Goal: Task Accomplishment & Management: Use online tool/utility

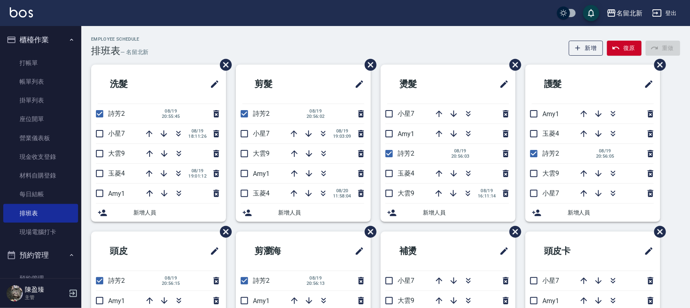
scroll to position [45, 0]
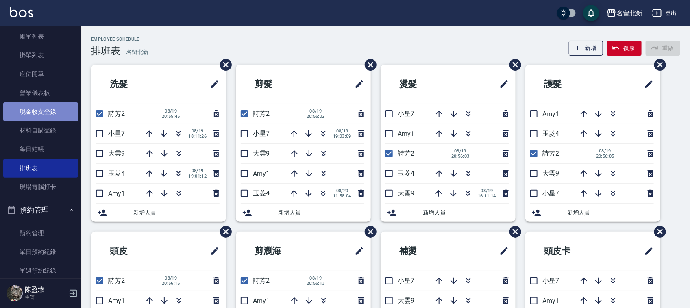
click at [50, 109] on link "現金收支登錄" at bounding box center [40, 111] width 75 height 19
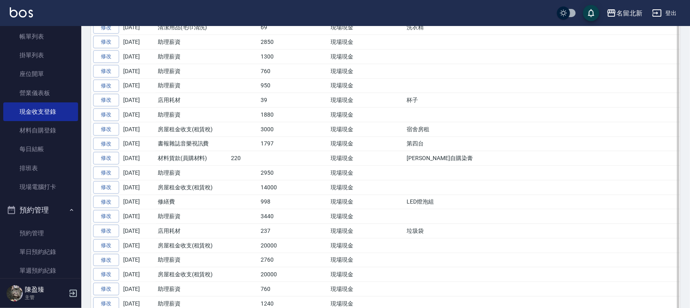
scroll to position [254, 0]
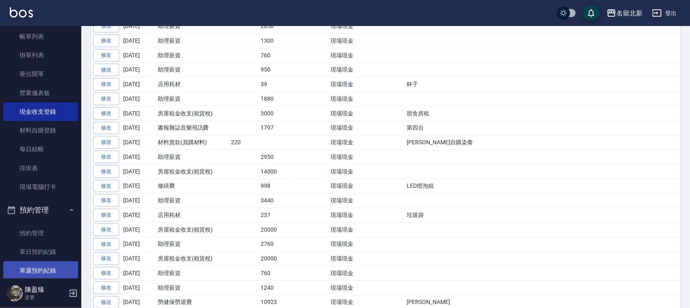
click at [49, 268] on link "單週預約紀錄" at bounding box center [40, 270] width 75 height 19
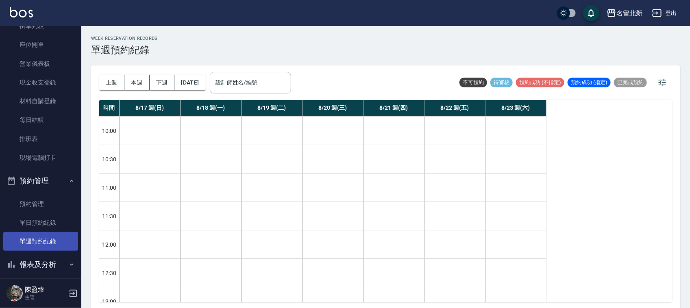
scroll to position [143, 0]
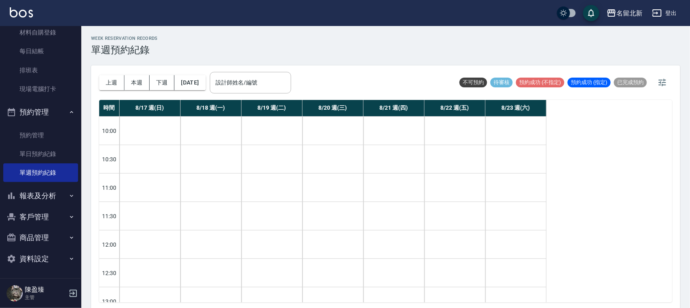
click at [52, 194] on button "報表及分析" at bounding box center [40, 195] width 75 height 21
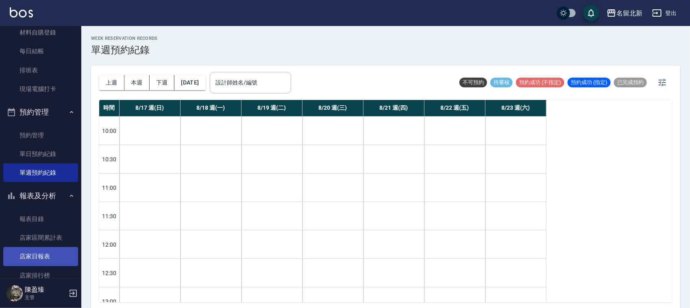
drag, startPoint x: 40, startPoint y: 258, endPoint x: 55, endPoint y: 251, distance: 17.1
click at [40, 257] on link "店家日報表" at bounding box center [40, 256] width 75 height 19
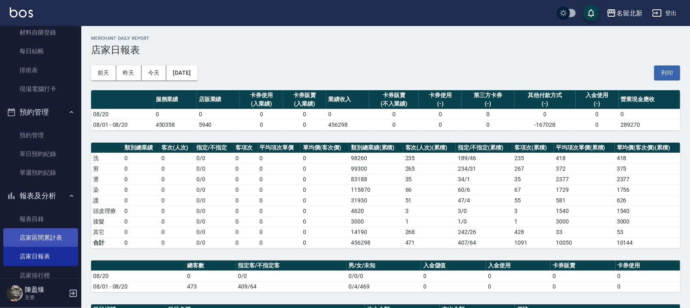
click at [52, 236] on link "店家區間累計表" at bounding box center [40, 238] width 75 height 19
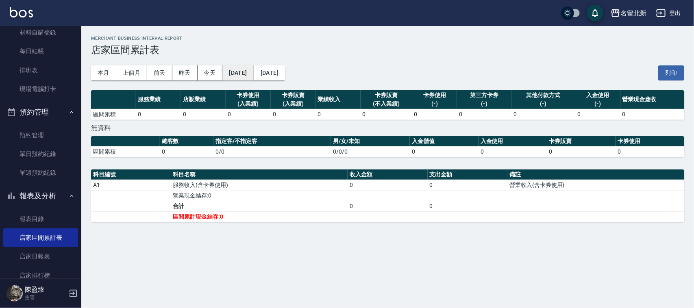
click at [254, 74] on button "[DATE]" at bounding box center [237, 72] width 31 height 15
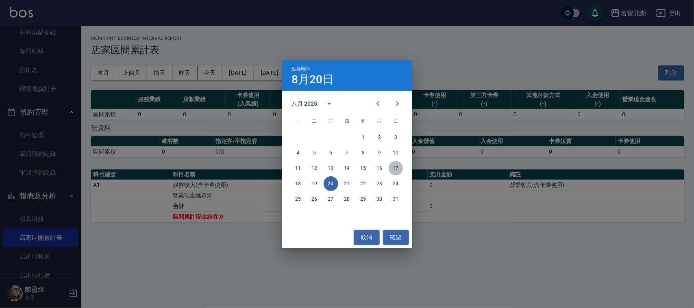
click at [394, 167] on button "17" at bounding box center [396, 168] width 15 height 15
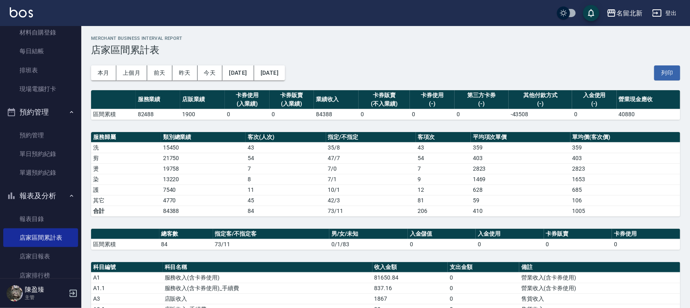
click at [285, 74] on button "[DATE]" at bounding box center [269, 72] width 31 height 15
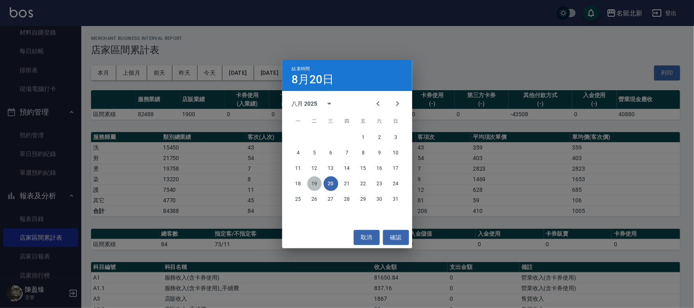
click at [317, 183] on button "19" at bounding box center [314, 183] width 15 height 15
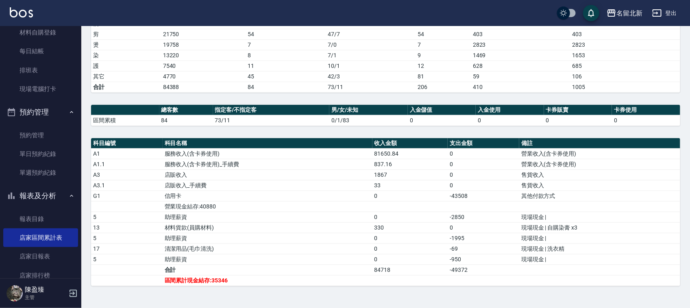
scroll to position [92, 0]
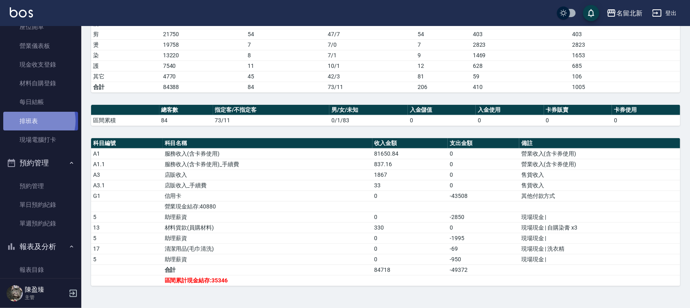
click at [33, 121] on link "排班表" at bounding box center [40, 121] width 75 height 19
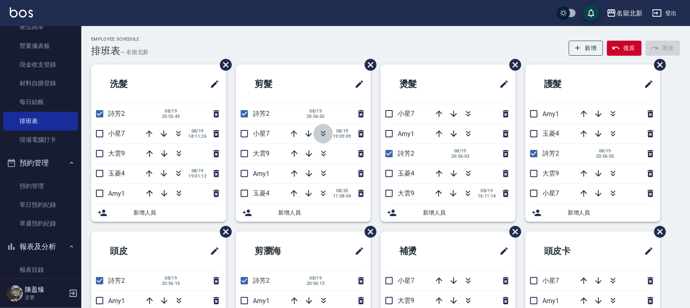
click at [326, 133] on icon "button" at bounding box center [323, 134] width 10 height 10
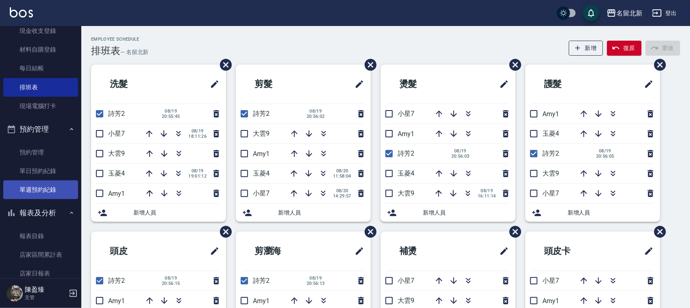
scroll to position [143, 0]
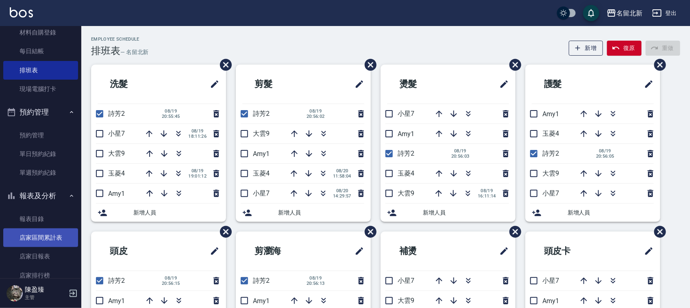
click at [56, 236] on link "店家區間累計表" at bounding box center [40, 238] width 75 height 19
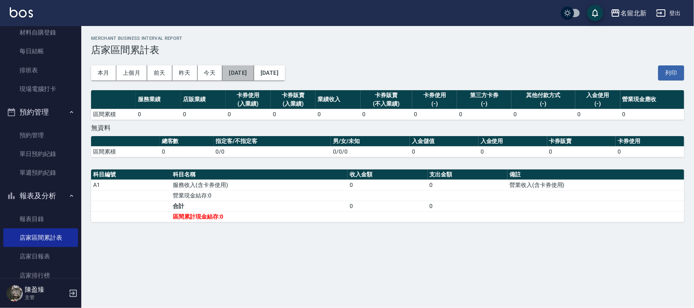
click at [254, 76] on button "[DATE]" at bounding box center [237, 72] width 31 height 15
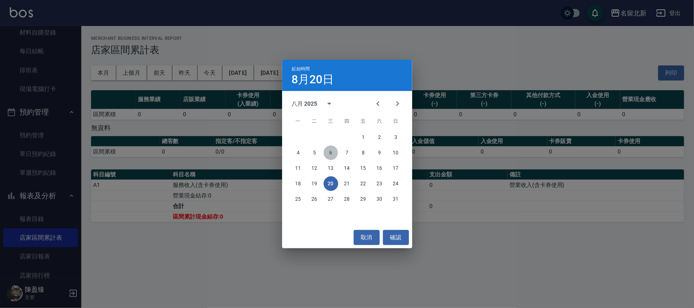
click at [331, 152] on button "6" at bounding box center [331, 153] width 15 height 15
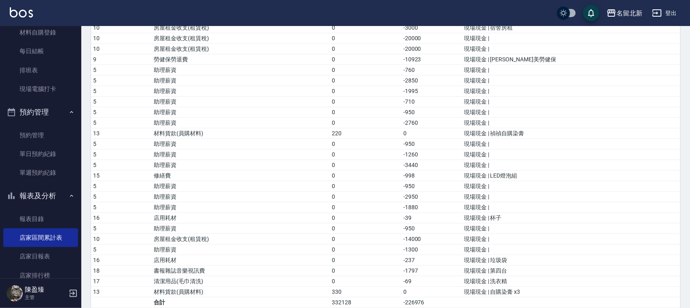
scroll to position [403, 0]
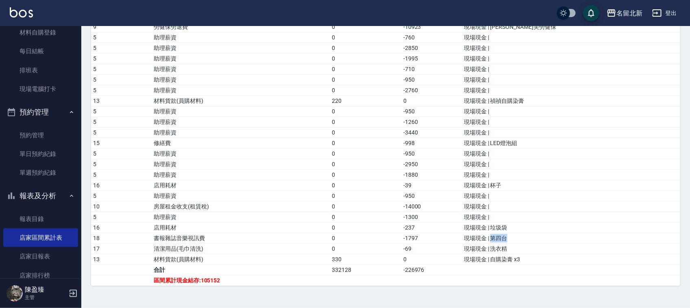
drag, startPoint x: 564, startPoint y: 238, endPoint x: 546, endPoint y: 240, distance: 18.8
click at [545, 240] on td "現場現金 | 第四台" at bounding box center [571, 238] width 218 height 11
drag, startPoint x: 484, startPoint y: 206, endPoint x: 438, endPoint y: 205, distance: 46.4
click at [438, 204] on tr "10 房屋租金收支(租賃稅) 0 -14000 現場現金 |" at bounding box center [385, 206] width 589 height 11
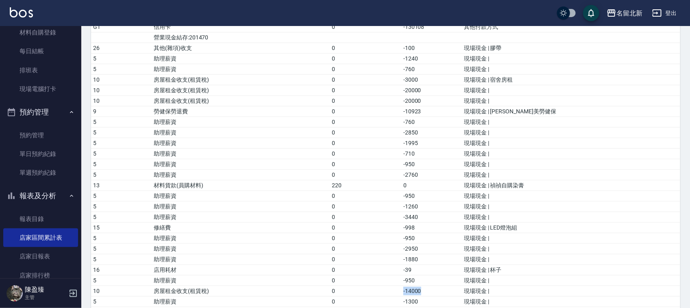
scroll to position [301, 0]
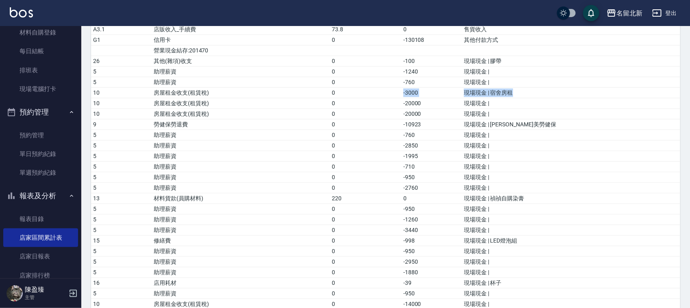
drag, startPoint x: 572, startPoint y: 92, endPoint x: 472, endPoint y: 94, distance: 99.7
click at [453, 92] on tr "10 房屋租金收支(租賃稅) 0 -3000 現場現金 | 宿舍房租" at bounding box center [385, 92] width 589 height 11
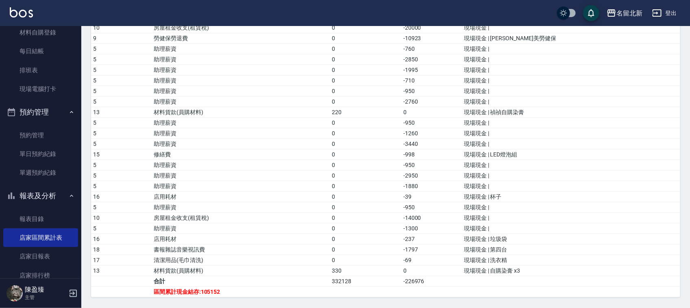
scroll to position [403, 0]
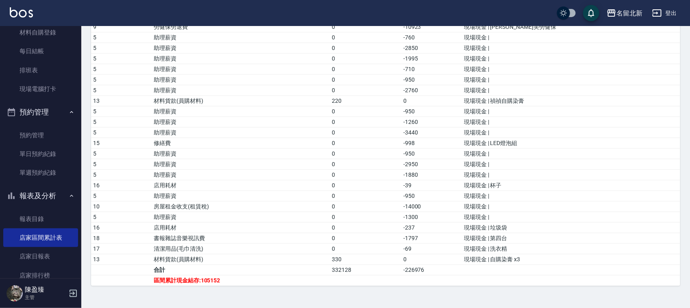
click at [578, 106] on td "現場現金 |" at bounding box center [571, 111] width 218 height 11
drag, startPoint x: 572, startPoint y: 139, endPoint x: 429, endPoint y: 141, distance: 142.8
click at [429, 141] on tr "15 修繕費 0 -998 現場現金 | LED燈泡組" at bounding box center [385, 143] width 589 height 11
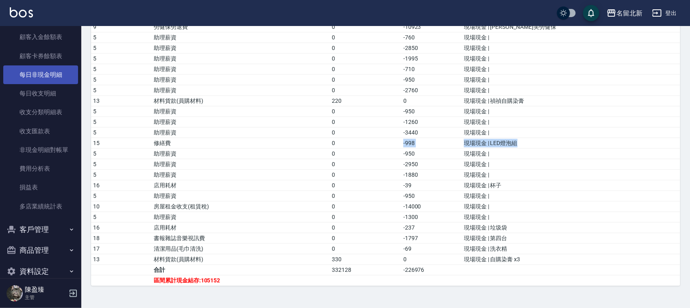
scroll to position [751, 0]
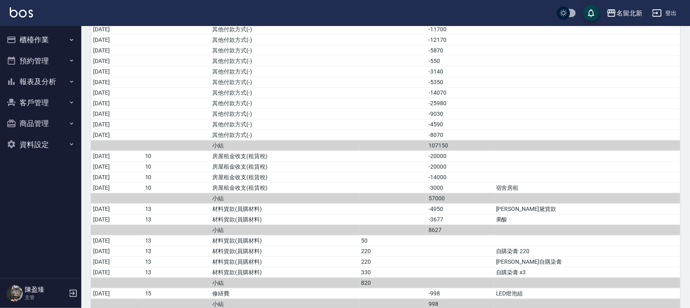
scroll to position [316, 0]
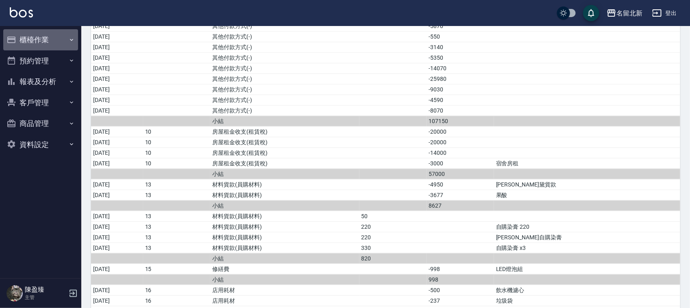
click at [41, 41] on button "櫃檯作業" at bounding box center [40, 39] width 75 height 21
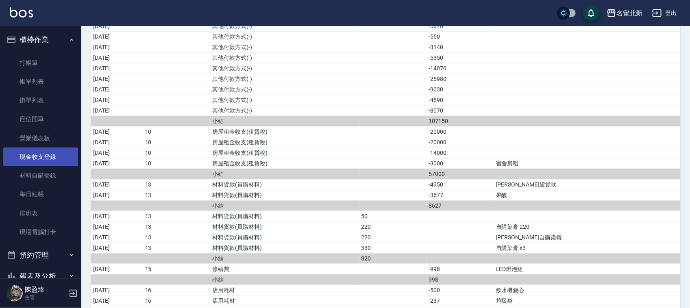
click at [46, 154] on link "現金收支登錄" at bounding box center [40, 157] width 75 height 19
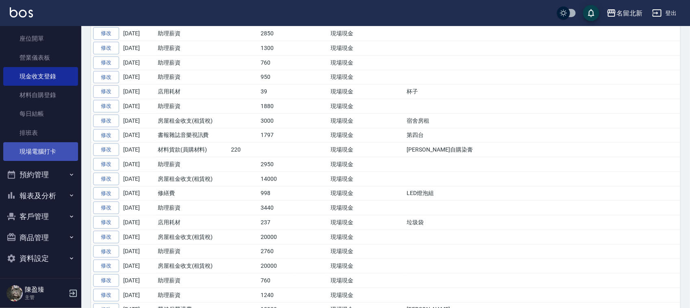
scroll to position [356, 0]
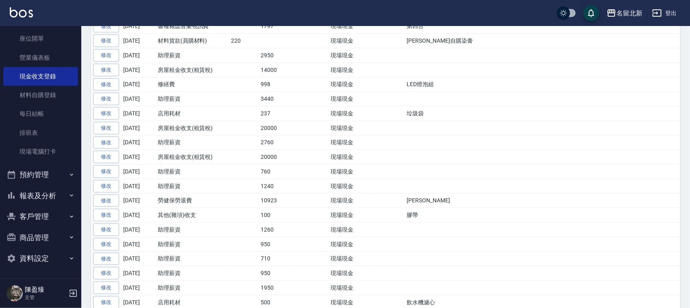
click at [34, 185] on button "報表及分析" at bounding box center [40, 195] width 75 height 21
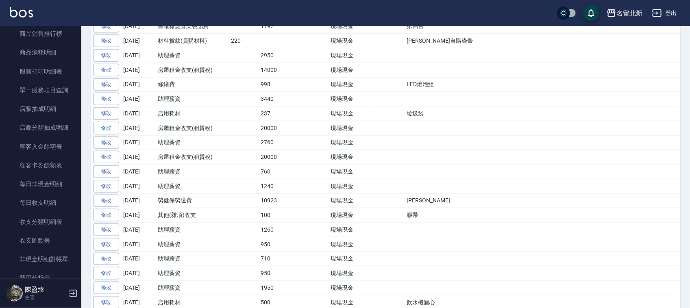
scroll to position [688, 0]
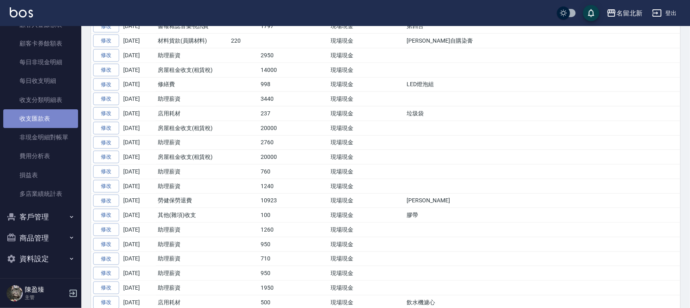
click at [54, 120] on link "收支匯款表" at bounding box center [40, 118] width 75 height 19
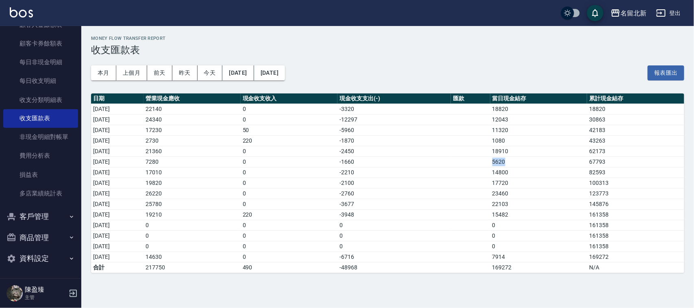
drag, startPoint x: 525, startPoint y: 161, endPoint x: 255, endPoint y: 178, distance: 269.7
click at [449, 160] on tr "2025/08/06 7280 0 -1660 5620 67793" at bounding box center [387, 162] width 593 height 11
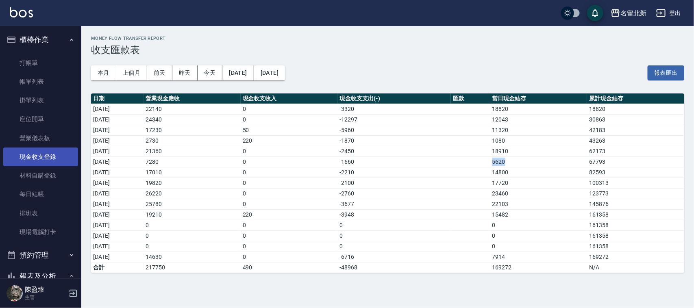
click at [41, 161] on link "現金收支登錄" at bounding box center [40, 157] width 75 height 19
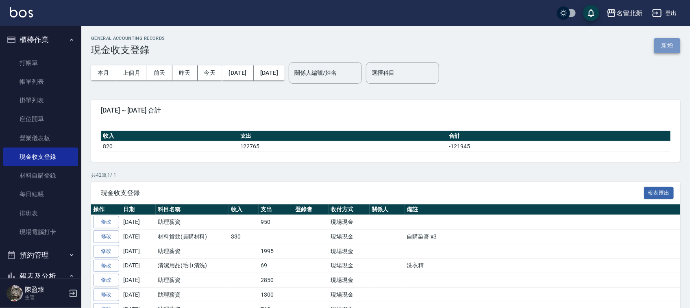
click at [669, 49] on button "新增" at bounding box center [667, 45] width 26 height 15
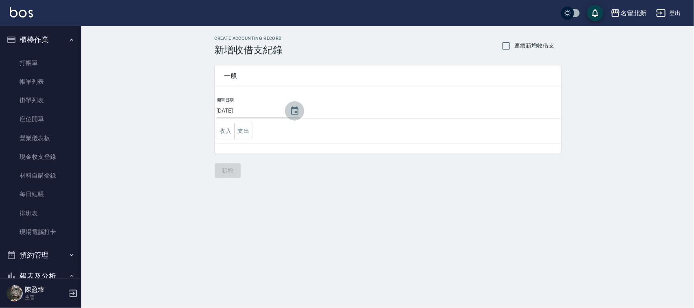
click at [293, 113] on icon "Choose date, selected date is 2025-08-20" at bounding box center [294, 111] width 7 height 8
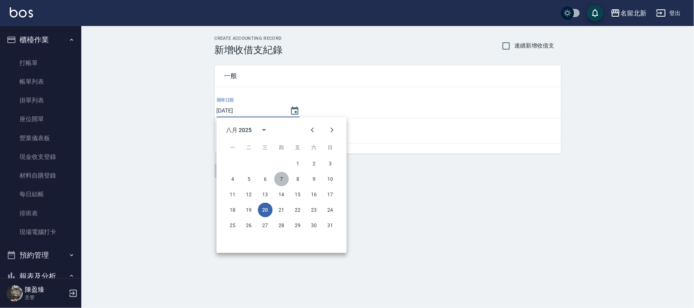
click at [279, 177] on button "7" at bounding box center [281, 179] width 15 height 15
type input "2025/08/07"
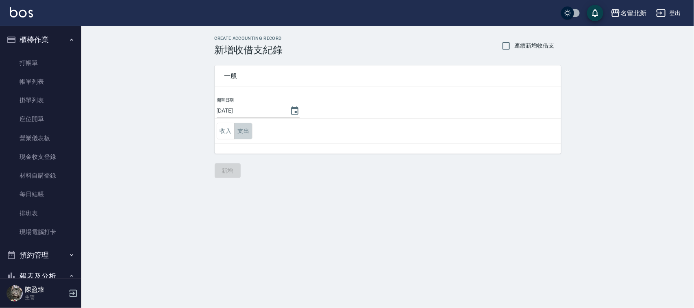
drag, startPoint x: 244, startPoint y: 130, endPoint x: 252, endPoint y: 133, distance: 8.4
click at [246, 130] on button "支出" at bounding box center [243, 131] width 18 height 17
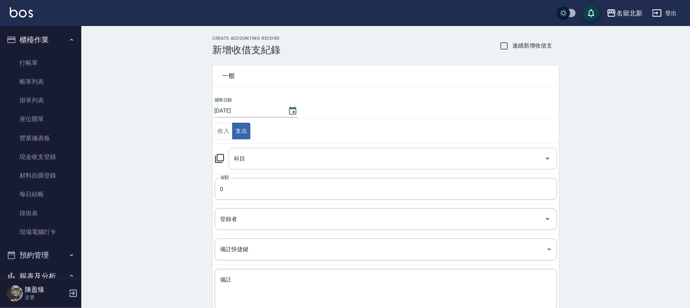
click at [261, 160] on input "科目" at bounding box center [386, 159] width 309 height 14
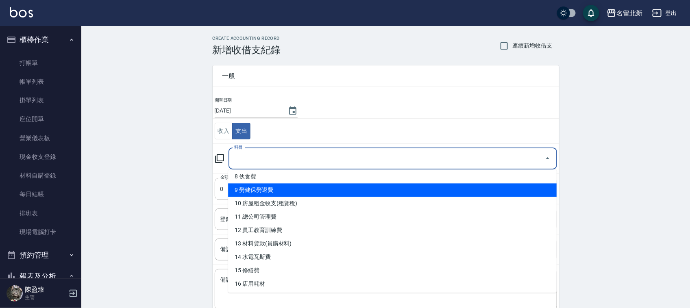
scroll to position [152, 0]
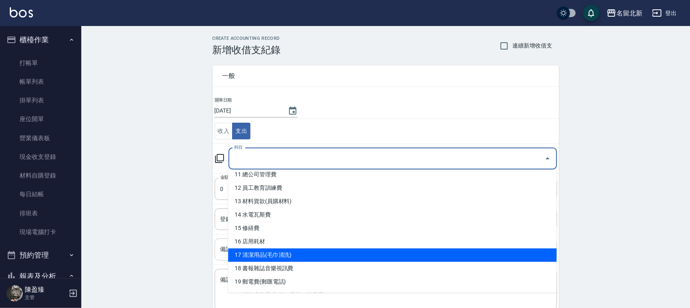
click at [296, 254] on li "17 清潔用品(毛巾清洗)" at bounding box center [392, 255] width 329 height 13
type input "17 清潔用品(毛巾清洗)"
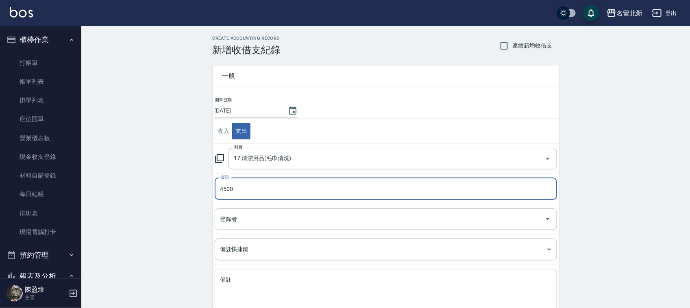
type input "4500"
click at [295, 285] on textarea "備註" at bounding box center [385, 290] width 331 height 28
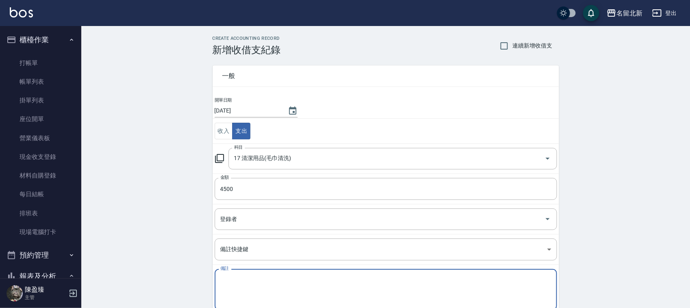
type textarea "A"
type textarea "毛巾月費"
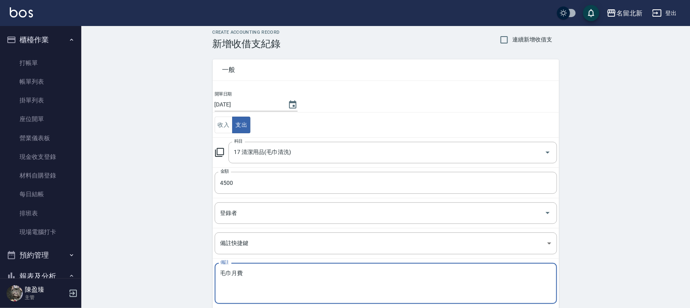
scroll to position [51, 0]
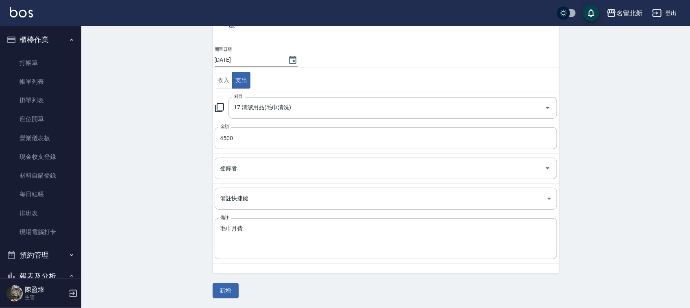
click at [231, 286] on button "新增" at bounding box center [226, 290] width 26 height 15
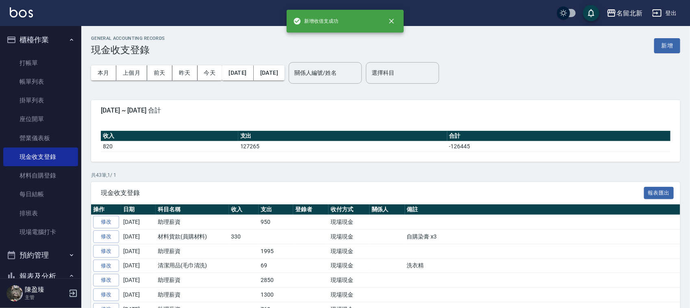
scroll to position [51, 0]
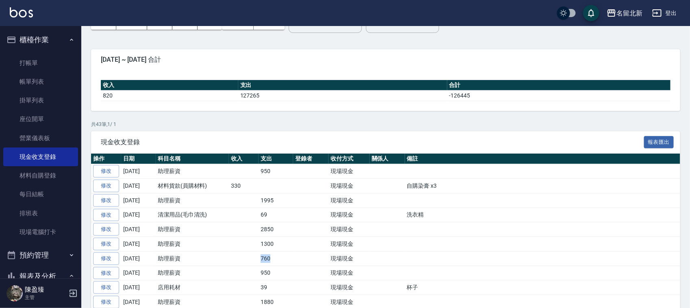
drag, startPoint x: 273, startPoint y: 259, endPoint x: 247, endPoint y: 257, distance: 25.7
click at [247, 257] on tr "修改 2025-08-16 助理薪資 760 現場現金" at bounding box center [385, 258] width 589 height 15
drag, startPoint x: 277, startPoint y: 274, endPoint x: 259, endPoint y: 277, distance: 18.2
click at [257, 277] on tr "修改 2025-08-16 助理薪資 950 現場現金" at bounding box center [385, 273] width 589 height 15
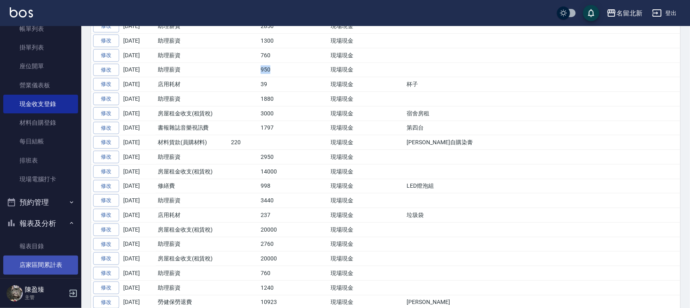
scroll to position [102, 0]
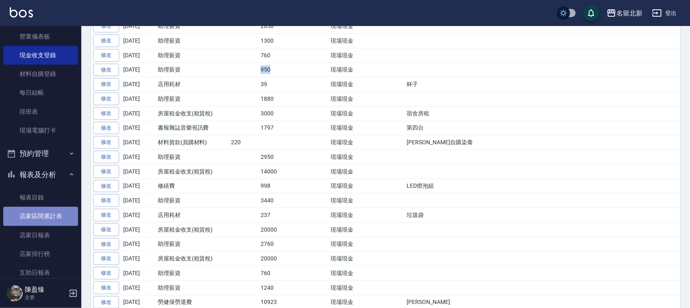
click at [57, 217] on link "店家區間累計表" at bounding box center [40, 216] width 75 height 19
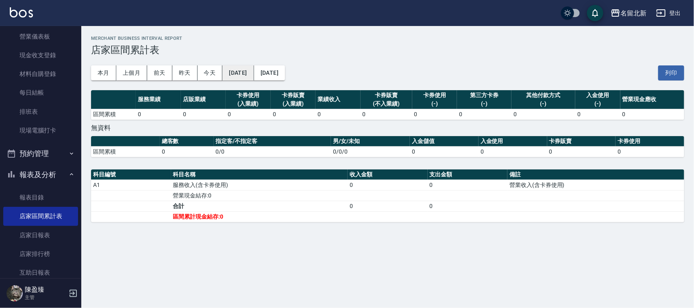
click at [247, 74] on button "[DATE]" at bounding box center [237, 72] width 31 height 15
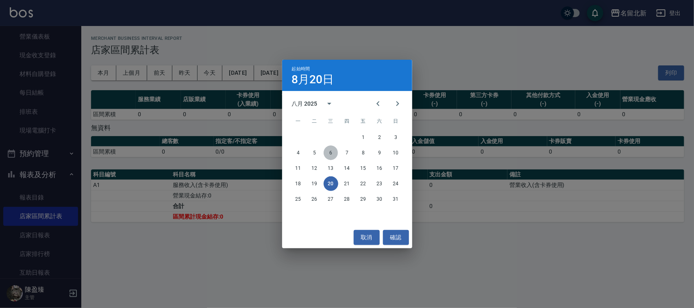
click at [328, 151] on button "6" at bounding box center [331, 153] width 15 height 15
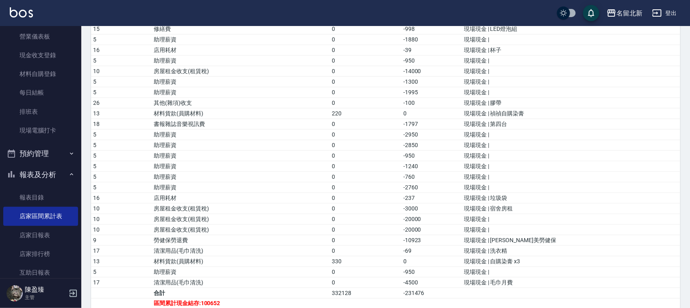
scroll to position [414, 0]
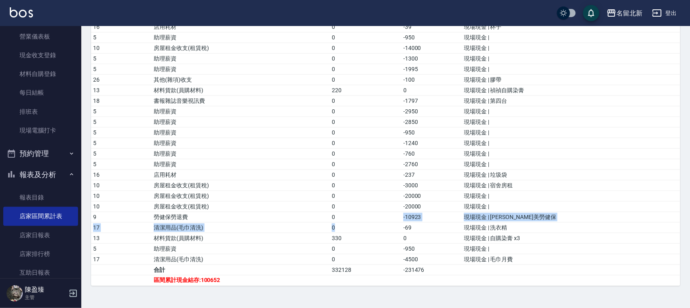
click at [427, 222] on tbody "A1 服務收入(含卡券使用) 323659.64 0 營業收入(含卡券使用) A1.1 服務收入(含卡券使用)_手續費 2528.36 0 營業收入(含卡券使…" at bounding box center [385, 85] width 589 height 402
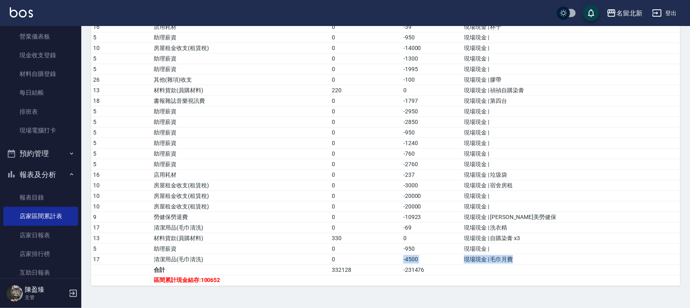
drag, startPoint x: 570, startPoint y: 261, endPoint x: 448, endPoint y: 254, distance: 121.8
click at [444, 261] on tr "17 清潔用品(毛巾清洗) 0 -4500 現場現金 | 毛巾月費" at bounding box center [385, 259] width 589 height 11
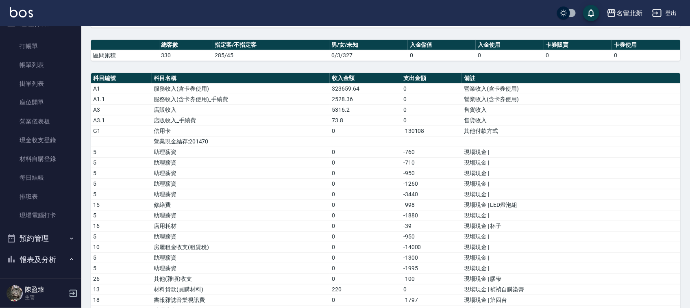
scroll to position [0, 0]
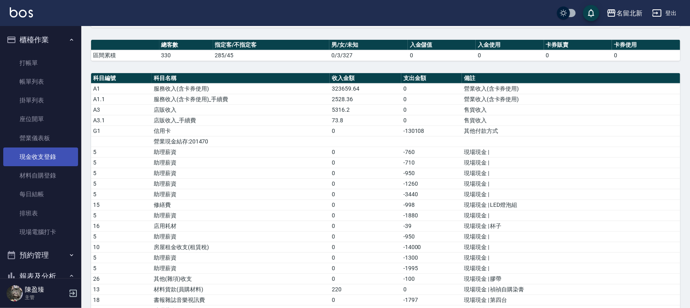
click at [25, 155] on link "現金收支登錄" at bounding box center [40, 157] width 75 height 19
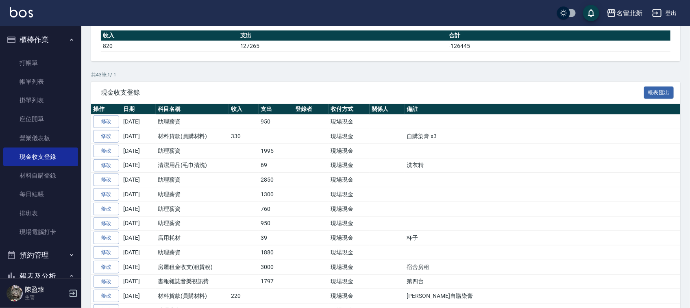
scroll to position [102, 0]
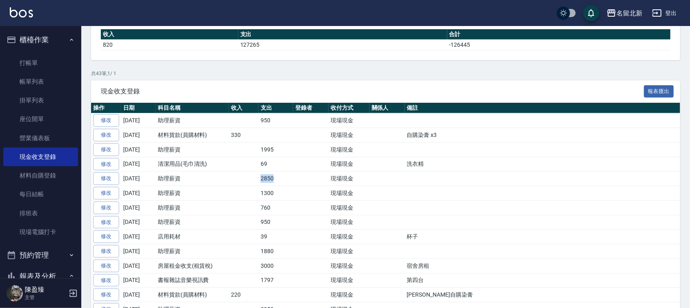
drag, startPoint x: 274, startPoint y: 176, endPoint x: 243, endPoint y: 181, distance: 32.2
click at [242, 179] on tr "修改 2025-08-17 助理薪資 2850 現場現金" at bounding box center [385, 179] width 589 height 15
drag, startPoint x: 281, startPoint y: 187, endPoint x: 297, endPoint y: 203, distance: 22.5
click at [269, 188] on td "1300" at bounding box center [276, 193] width 35 height 15
click at [274, 209] on td "760" at bounding box center [276, 207] width 35 height 15
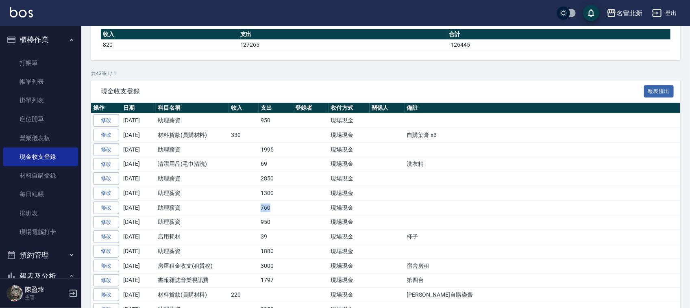
drag, startPoint x: 259, startPoint y: 207, endPoint x: 244, endPoint y: 213, distance: 15.6
click at [234, 208] on tr "修改 2025-08-16 助理薪資 760 現場現金" at bounding box center [385, 207] width 589 height 15
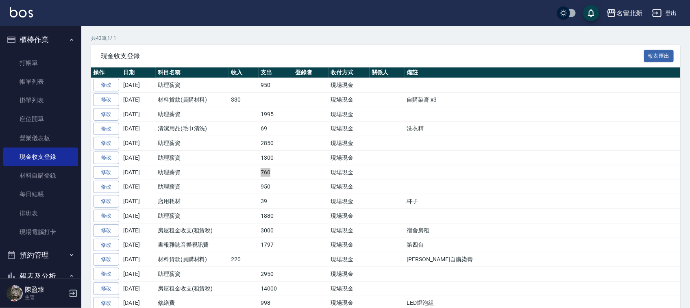
scroll to position [152, 0]
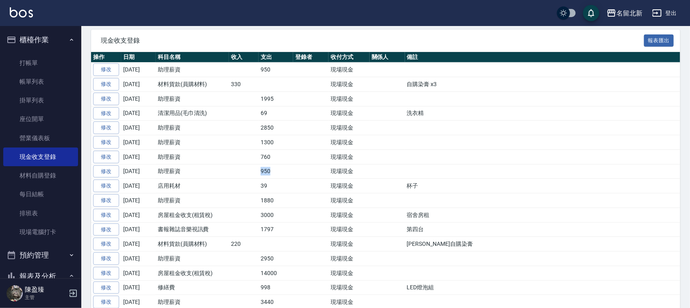
drag, startPoint x: 273, startPoint y: 174, endPoint x: 260, endPoint y: 161, distance: 18.1
click at [255, 168] on tr "修改 2025-08-16 助理薪資 950 現場現金" at bounding box center [385, 171] width 589 height 15
drag, startPoint x: 257, startPoint y: 155, endPoint x: 264, endPoint y: 155, distance: 6.1
click at [264, 155] on td "760" at bounding box center [276, 157] width 35 height 15
drag, startPoint x: 275, startPoint y: 144, endPoint x: 256, endPoint y: 141, distance: 19.4
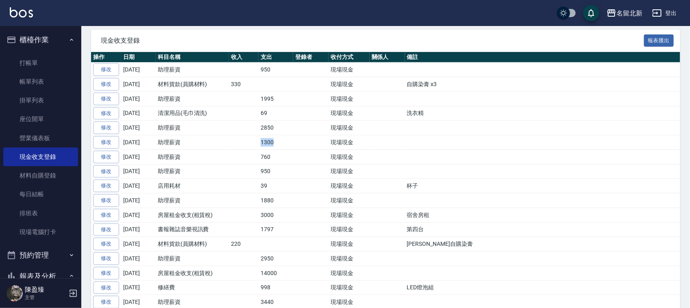
click at [253, 141] on tr "修改 2025-08-16 助理薪資 1300 現場現金" at bounding box center [385, 142] width 589 height 15
drag, startPoint x: 277, startPoint y: 127, endPoint x: 235, endPoint y: 122, distance: 42.2
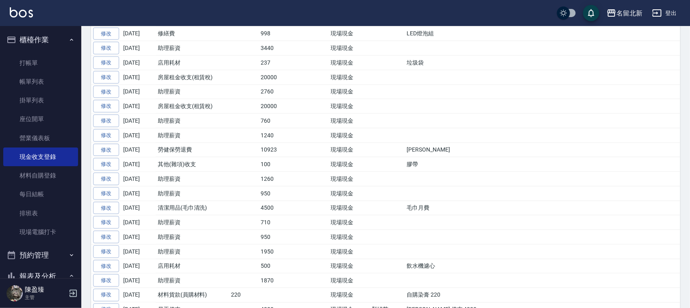
scroll to position [203, 0]
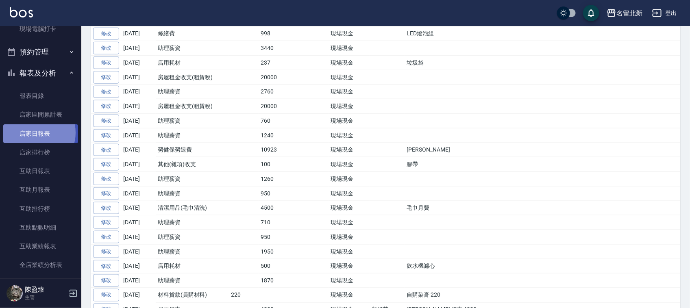
click at [35, 133] on link "店家日報表" at bounding box center [40, 133] width 75 height 19
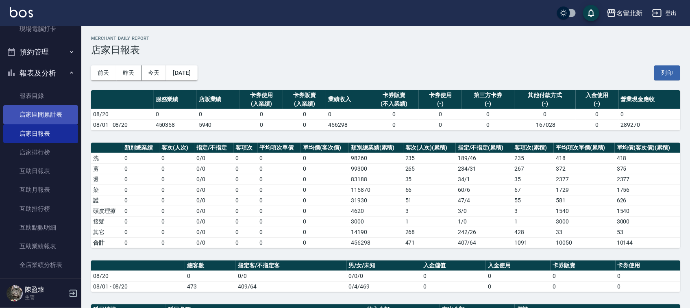
click at [50, 112] on link "店家區間累計表" at bounding box center [40, 114] width 75 height 19
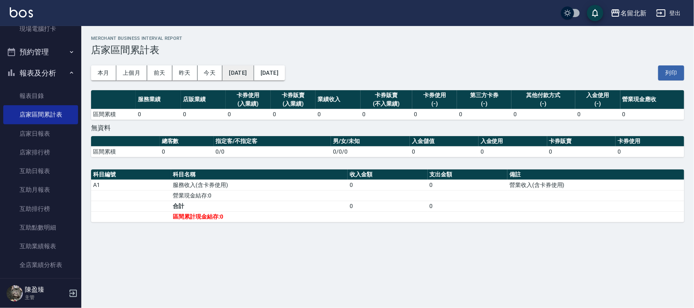
click at [237, 74] on button "[DATE]" at bounding box center [237, 72] width 31 height 15
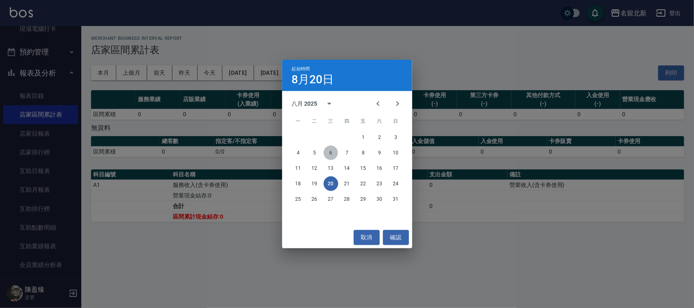
click at [334, 155] on button "6" at bounding box center [331, 153] width 15 height 15
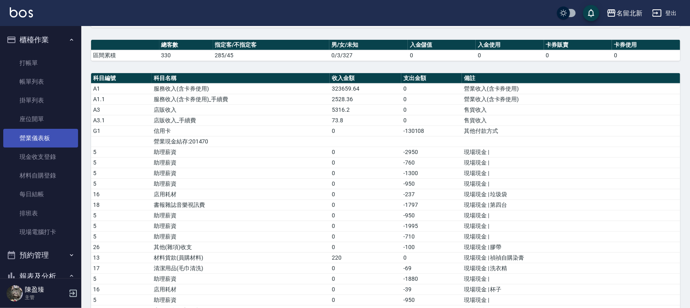
drag, startPoint x: 41, startPoint y: 157, endPoint x: 73, endPoint y: 135, distance: 38.6
click at [41, 157] on link "現金收支登錄" at bounding box center [40, 157] width 75 height 19
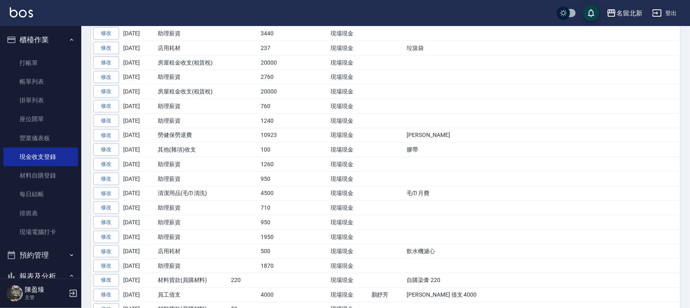
scroll to position [407, 0]
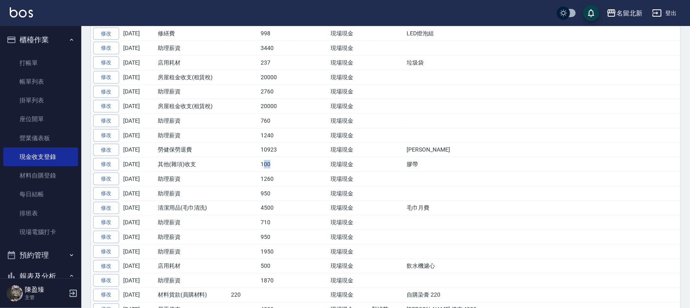
drag, startPoint x: 271, startPoint y: 169, endPoint x: 262, endPoint y: 169, distance: 8.5
click at [262, 169] on td "100" at bounding box center [276, 164] width 35 height 15
drag, startPoint x: 273, startPoint y: 141, endPoint x: 261, endPoint y: 127, distance: 17.6
click at [260, 127] on tbody "修改 2025-08-19 助理薪資 950 現場現金 修改 2025-08-18 材料貨款(員購材料) 330 現場現金 自購染膏 x3 修改 2025-0…" at bounding box center [385, 120] width 589 height 625
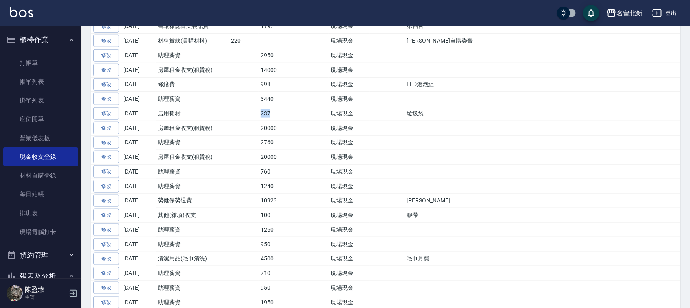
drag, startPoint x: 274, startPoint y: 122, endPoint x: 261, endPoint y: 118, distance: 13.6
click at [257, 120] on tr "修改 2025-08-10 店用耗材 237 現場現金 垃圾袋" at bounding box center [385, 114] width 589 height 15
drag, startPoint x: 270, startPoint y: 101, endPoint x: 255, endPoint y: 102, distance: 15.9
click at [255, 102] on tr "修改 2025-08-10 助理薪資 3440 現場現金" at bounding box center [385, 99] width 589 height 15
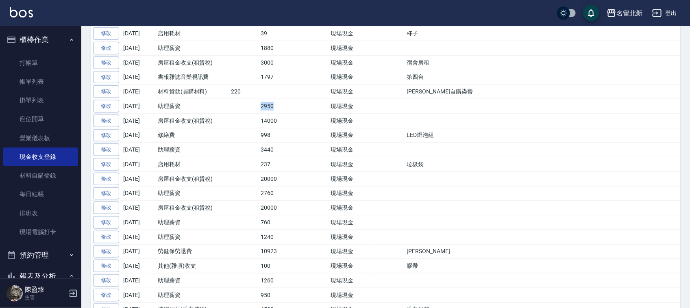
drag, startPoint x: 276, startPoint y: 111, endPoint x: 245, endPoint y: 111, distance: 30.5
click at [245, 111] on tr "修改 2025-08-11 助理薪資 2950 現場現金" at bounding box center [385, 106] width 589 height 15
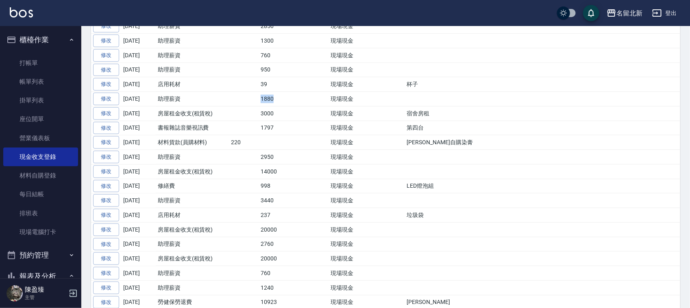
drag, startPoint x: 275, startPoint y: 100, endPoint x: 255, endPoint y: 100, distance: 20.3
click at [255, 100] on tr "修改 2025-08-15 助理薪資 1880 現場現金" at bounding box center [385, 99] width 589 height 15
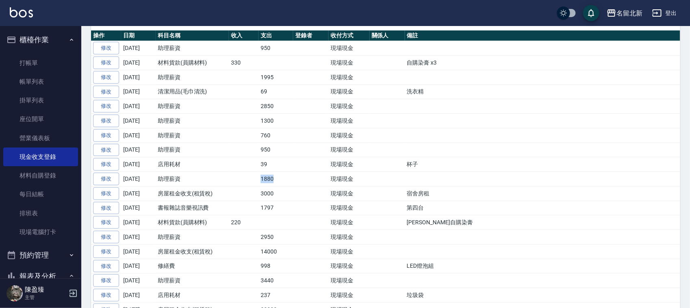
scroll to position [152, 0]
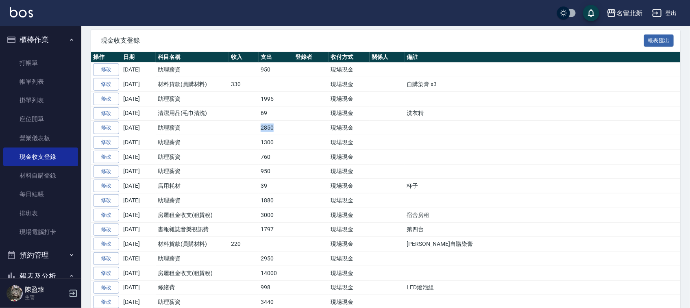
drag, startPoint x: 279, startPoint y: 126, endPoint x: 250, endPoint y: 130, distance: 29.5
click at [250, 130] on tr "修改 2025-08-17 助理薪資 2850 現場現金" at bounding box center [385, 128] width 589 height 15
drag, startPoint x: 285, startPoint y: 97, endPoint x: 251, endPoint y: 106, distance: 35.4
click at [251, 106] on tr "修改 2025-08-18 助理薪資 1995 現場現金" at bounding box center [385, 98] width 589 height 15
drag, startPoint x: 274, startPoint y: 73, endPoint x: 230, endPoint y: 71, distance: 44.0
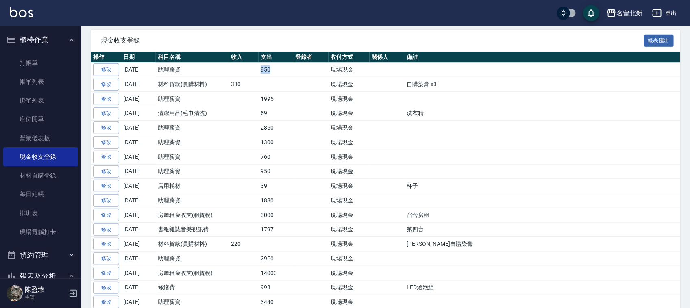
click at [230, 71] on tr "修改 2025-08-19 助理薪資 950 現場現金" at bounding box center [385, 70] width 589 height 15
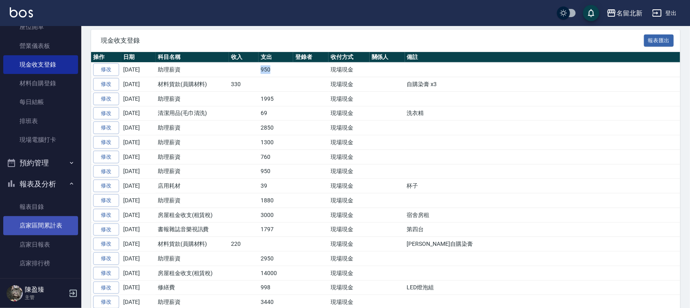
scroll to position [102, 0]
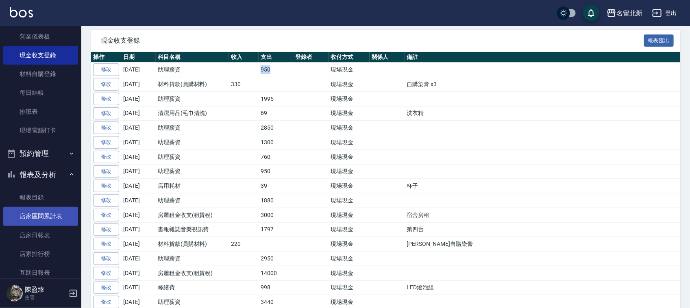
click at [41, 210] on link "店家區間累計表" at bounding box center [40, 216] width 75 height 19
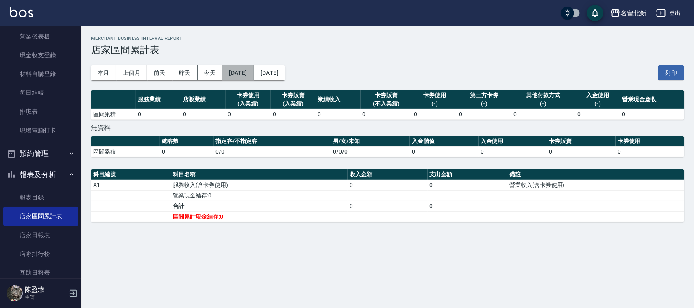
click at [230, 71] on button "[DATE]" at bounding box center [237, 72] width 31 height 15
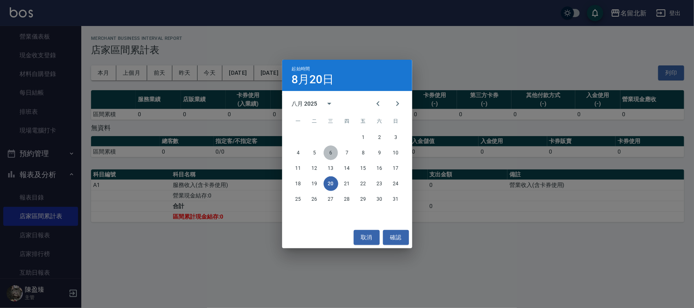
click at [328, 151] on button "6" at bounding box center [331, 153] width 15 height 15
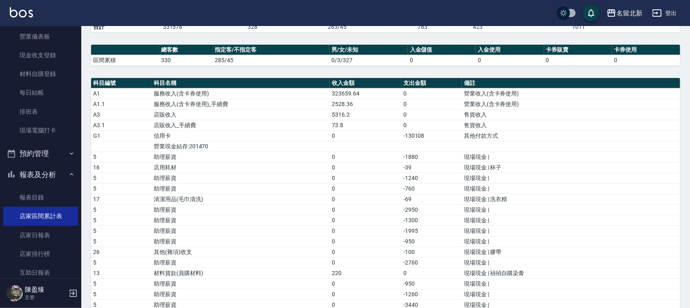
scroll to position [254, 0]
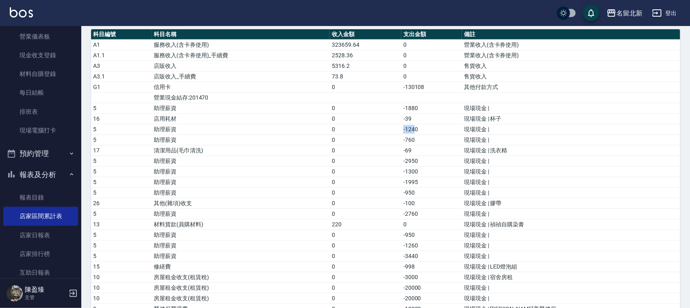
drag, startPoint x: 458, startPoint y: 129, endPoint x: 423, endPoint y: 160, distance: 46.7
click at [398, 130] on tr "5 助理薪資 0 -1240 現場現金 |" at bounding box center [385, 129] width 589 height 11
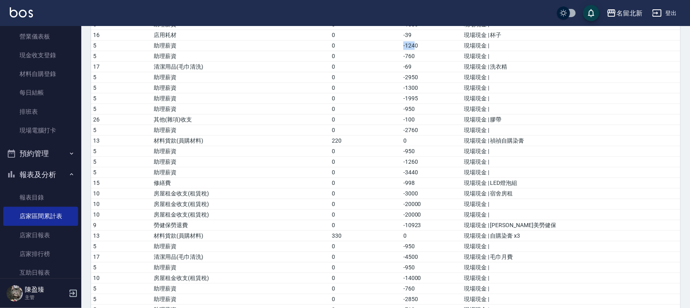
scroll to position [414, 0]
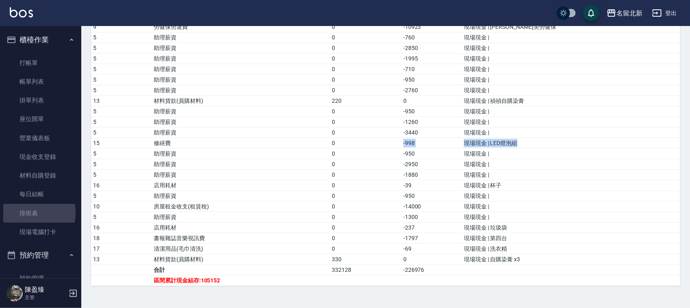
drag, startPoint x: 27, startPoint y: 213, endPoint x: 230, endPoint y: 210, distance: 202.9
click at [27, 213] on link "排班表" at bounding box center [40, 213] width 75 height 19
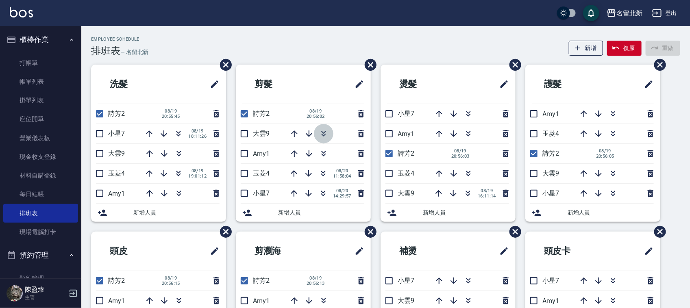
click at [327, 134] on icon "button" at bounding box center [324, 134] width 10 height 10
